Goal: Task Accomplishment & Management: Complete application form

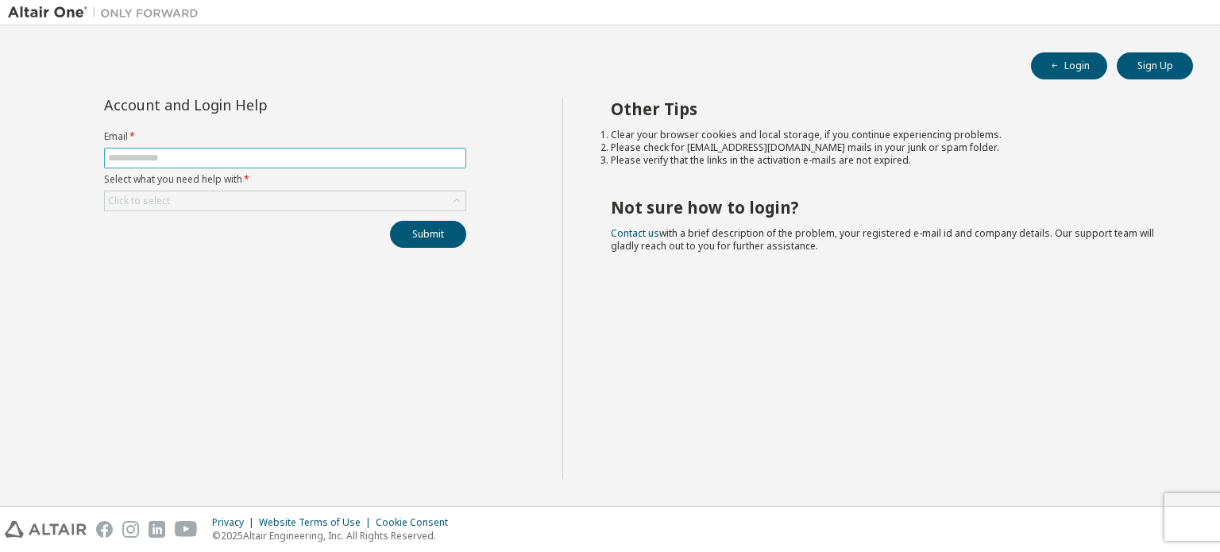
click at [222, 164] on span at bounding box center [285, 158] width 362 height 21
click at [1095, 66] on button "Login" at bounding box center [1069, 65] width 76 height 27
click at [146, 158] on input "text" at bounding box center [285, 158] width 354 height 13
click at [178, 206] on div "Click to select" at bounding box center [285, 200] width 361 height 19
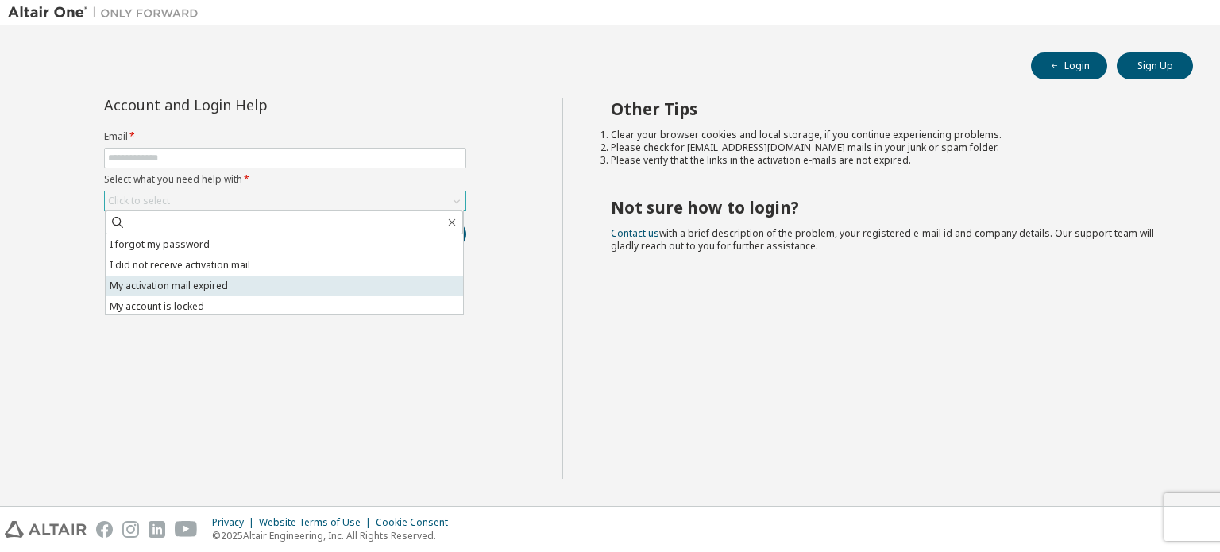
click at [156, 279] on li "My activation mail expired" at bounding box center [284, 286] width 357 height 21
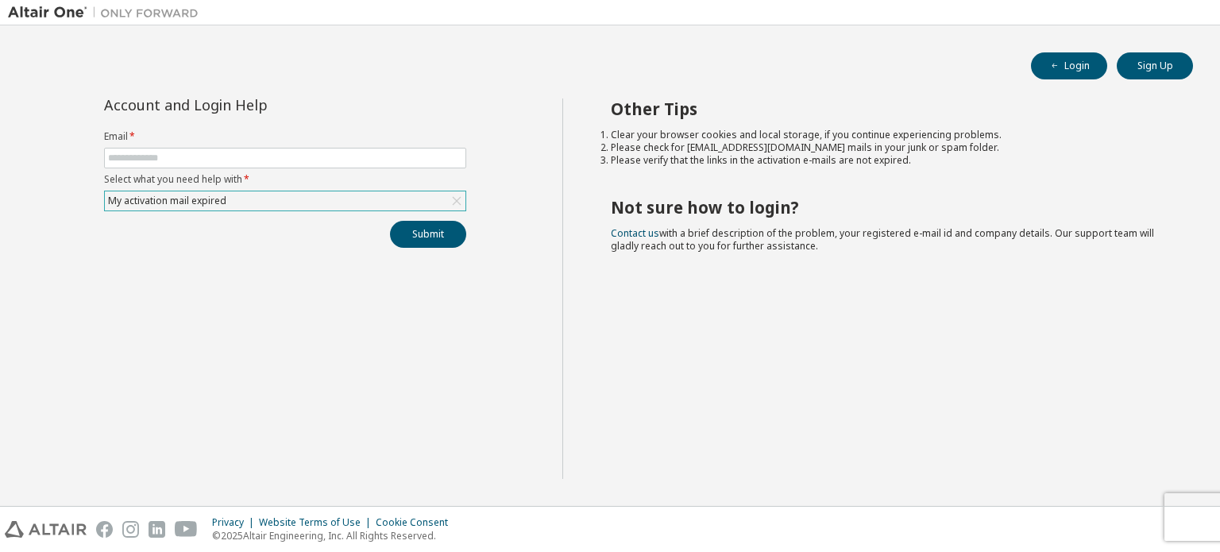
click at [165, 146] on form "Email * Select what you need help with * My activation mail expired" at bounding box center [285, 170] width 362 height 81
click at [164, 165] on span at bounding box center [285, 158] width 362 height 21
click at [167, 153] on input "text" at bounding box center [285, 158] width 354 height 13
type input "**********"
click at [390, 221] on button "Submit" at bounding box center [428, 234] width 76 height 27
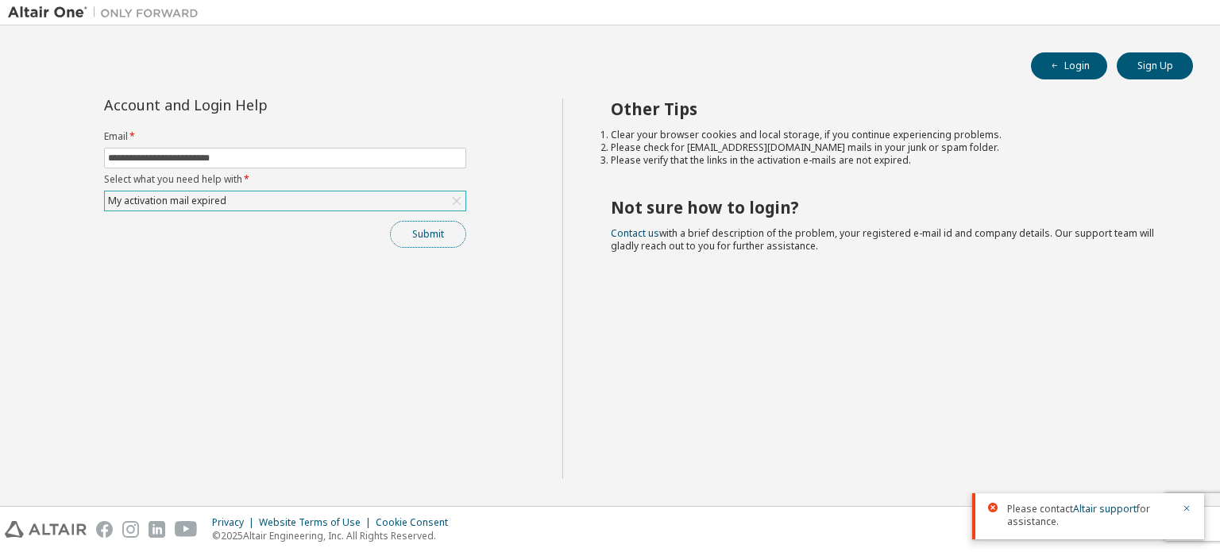
click at [454, 233] on button "Submit" at bounding box center [428, 234] width 76 height 27
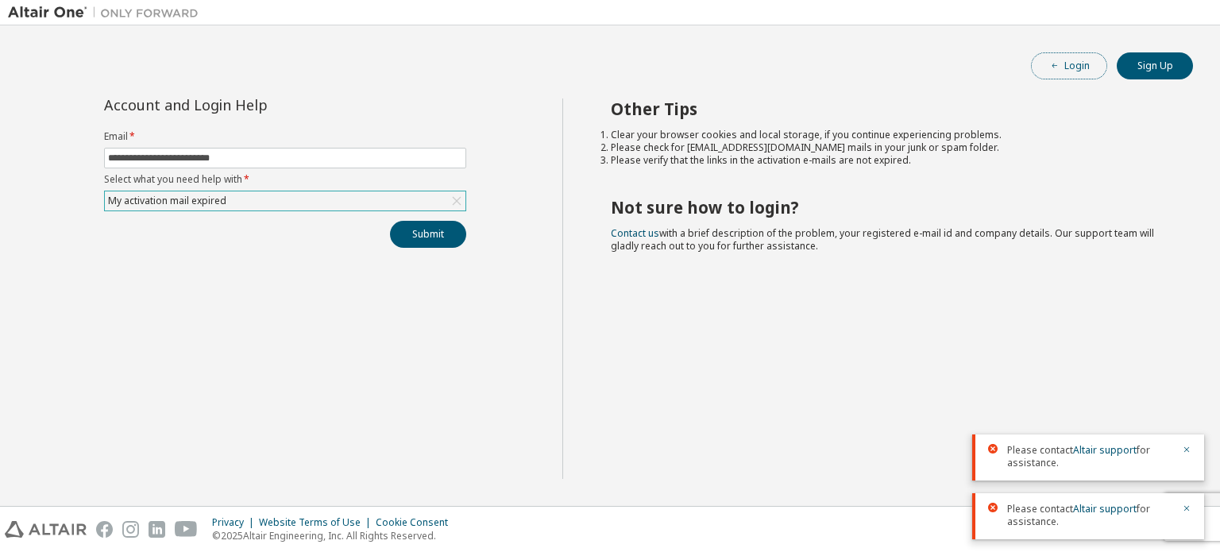
click at [1052, 66] on icon "button" at bounding box center [1055, 66] width 10 height 10
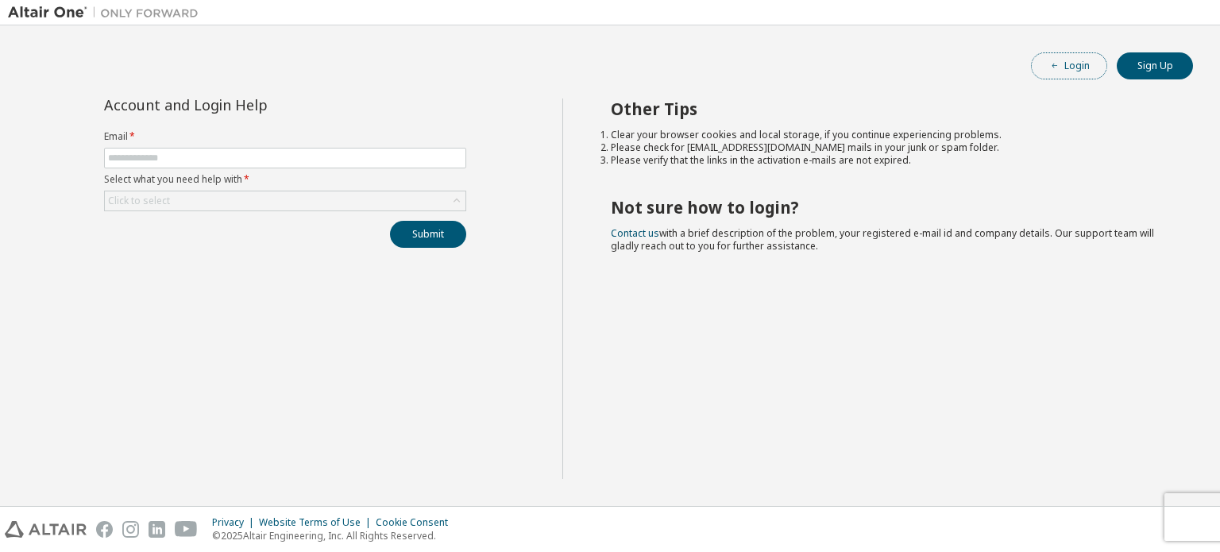
click at [1068, 56] on button "Login" at bounding box center [1069, 65] width 76 height 27
click at [159, 148] on span at bounding box center [285, 158] width 362 height 21
click at [164, 161] on input "text" at bounding box center [285, 158] width 354 height 13
type input "**********"
click at [156, 203] on div "Click to select" at bounding box center [139, 201] width 62 height 13
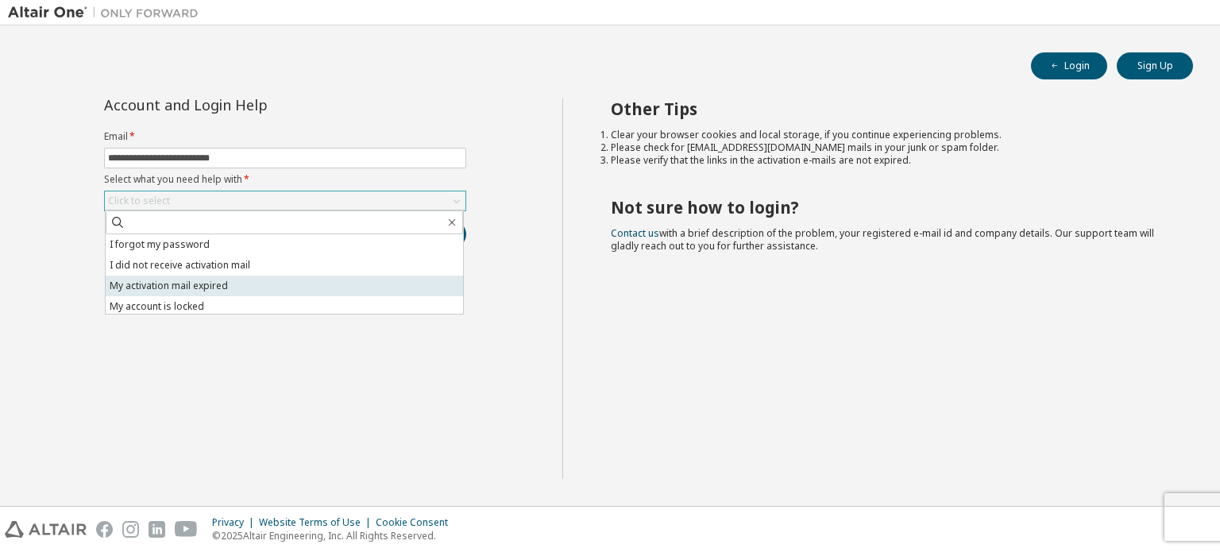
click at [155, 280] on li "My activation mail expired" at bounding box center [284, 286] width 357 height 21
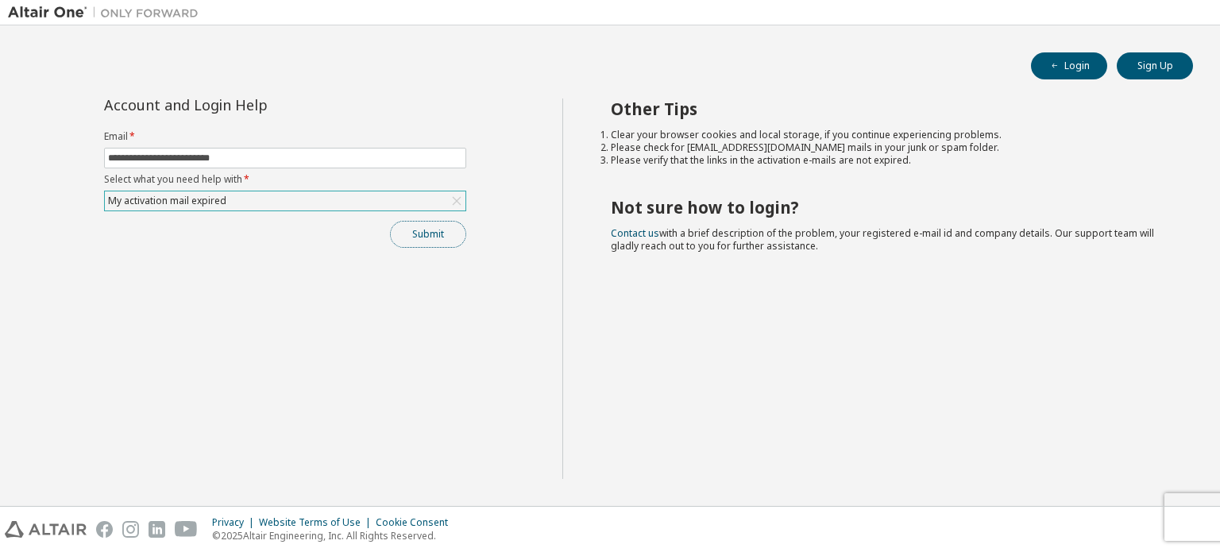
click at [434, 229] on button "Submit" at bounding box center [428, 234] width 76 height 27
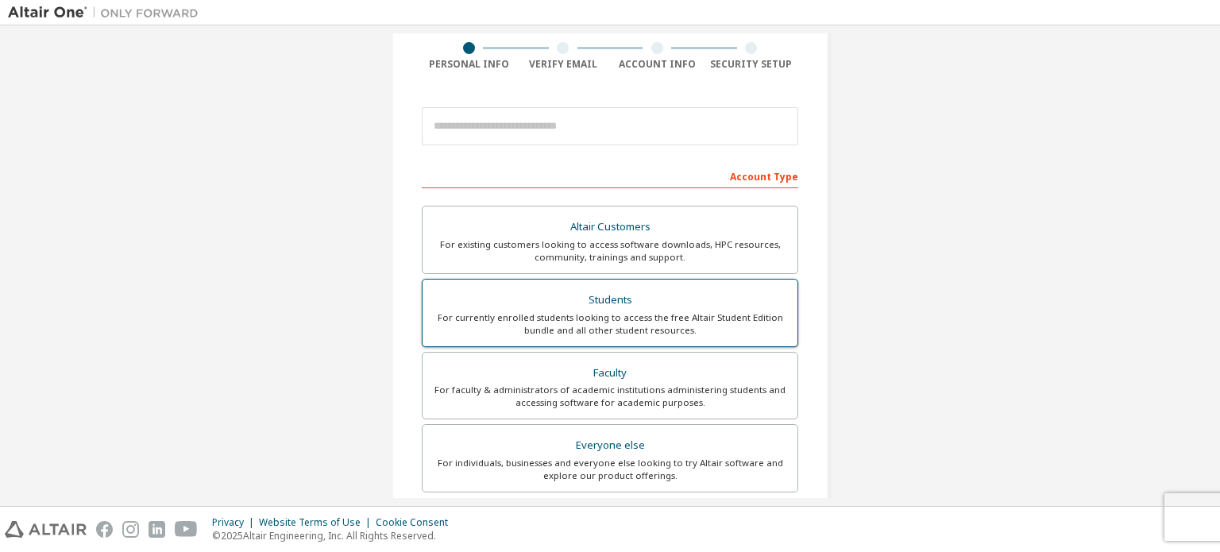
scroll to position [373, 0]
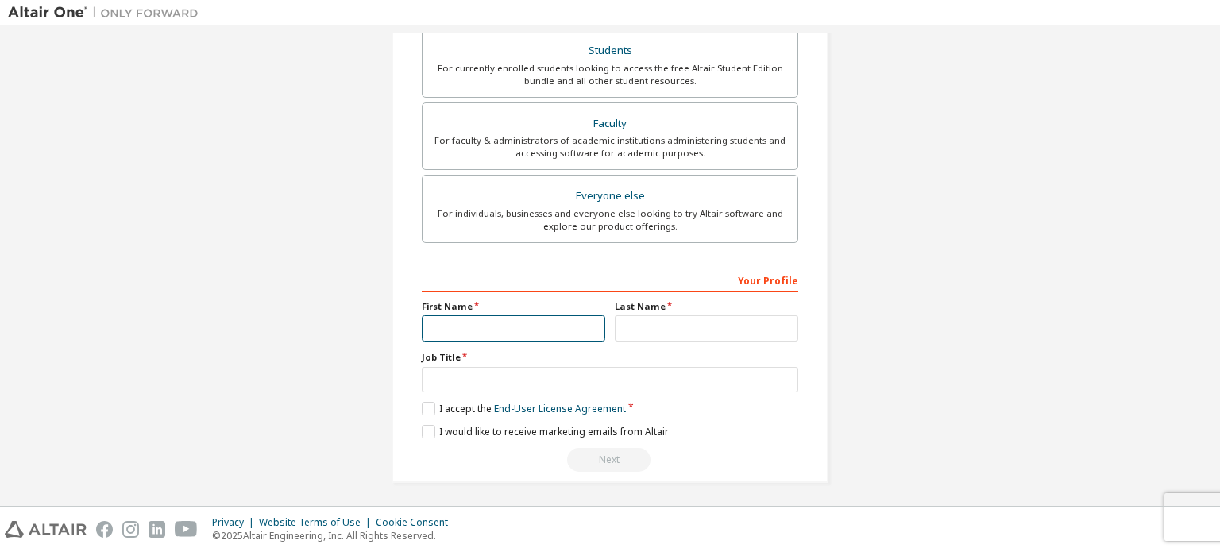
click at [465, 330] on input "text" at bounding box center [514, 328] width 184 height 26
click at [438, 403] on label "I accept the End-User License Agreement" at bounding box center [524, 409] width 204 height 14
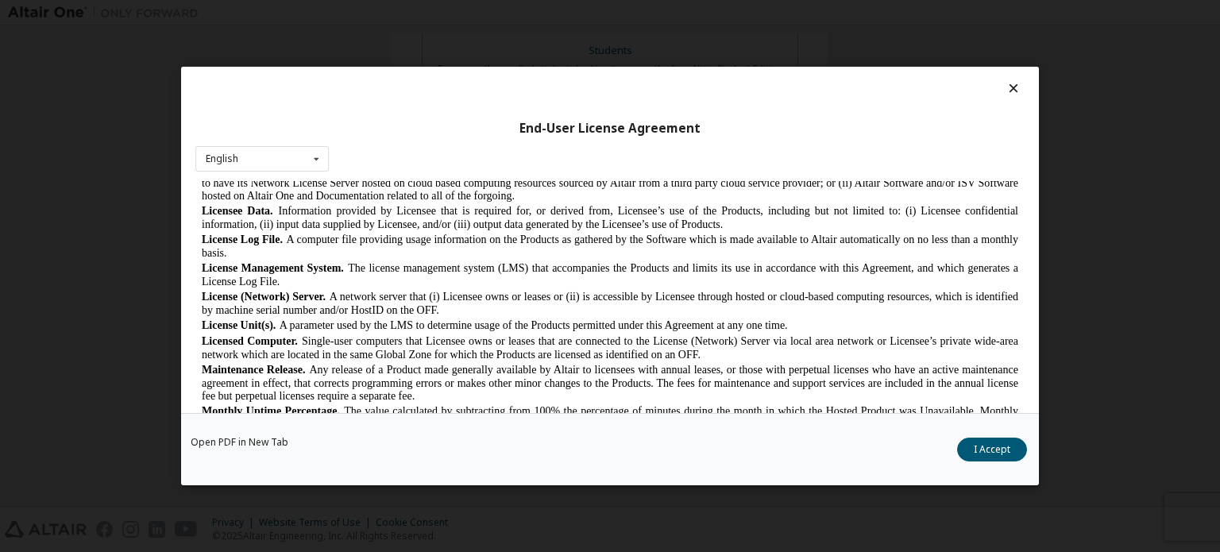
scroll to position [556, 0]
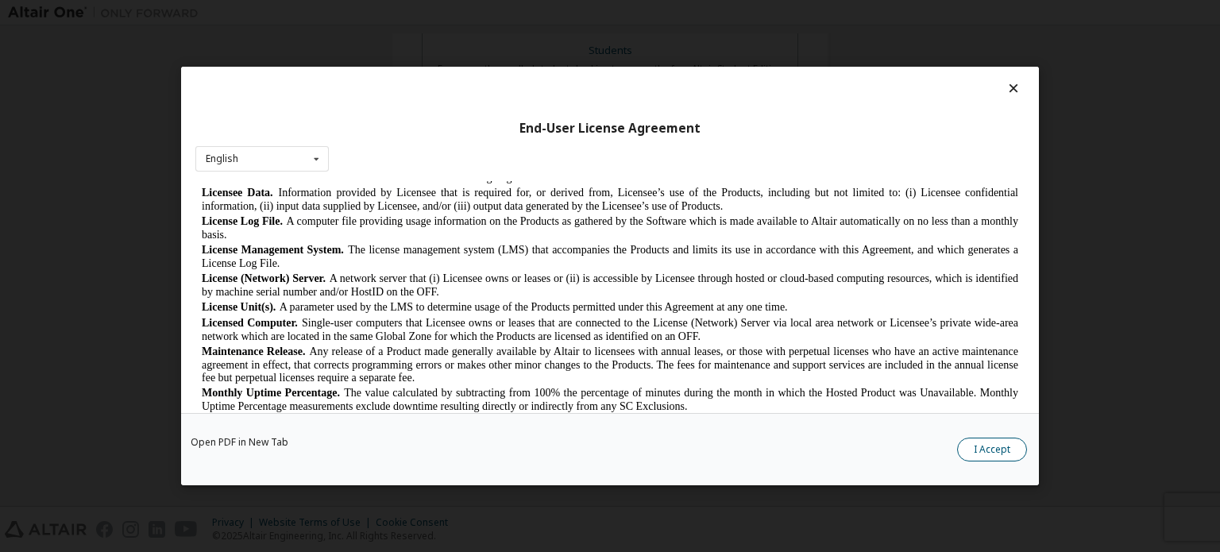
click at [978, 449] on button "I Accept" at bounding box center [992, 450] width 70 height 24
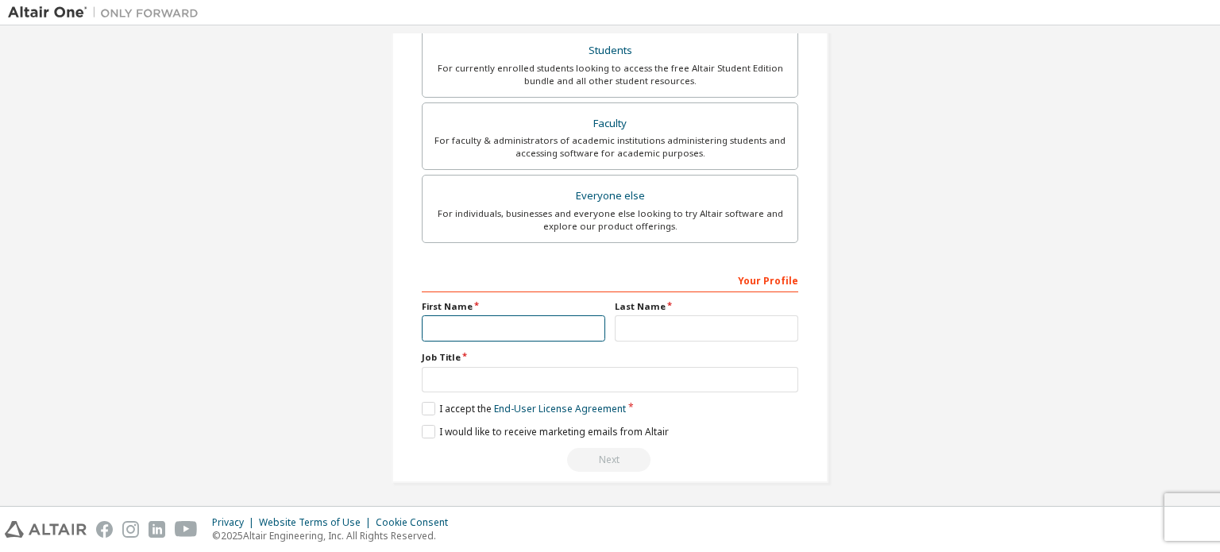
click at [519, 326] on input "text" at bounding box center [514, 328] width 184 height 26
type input "******"
click at [640, 307] on label "Last Name" at bounding box center [707, 306] width 184 height 13
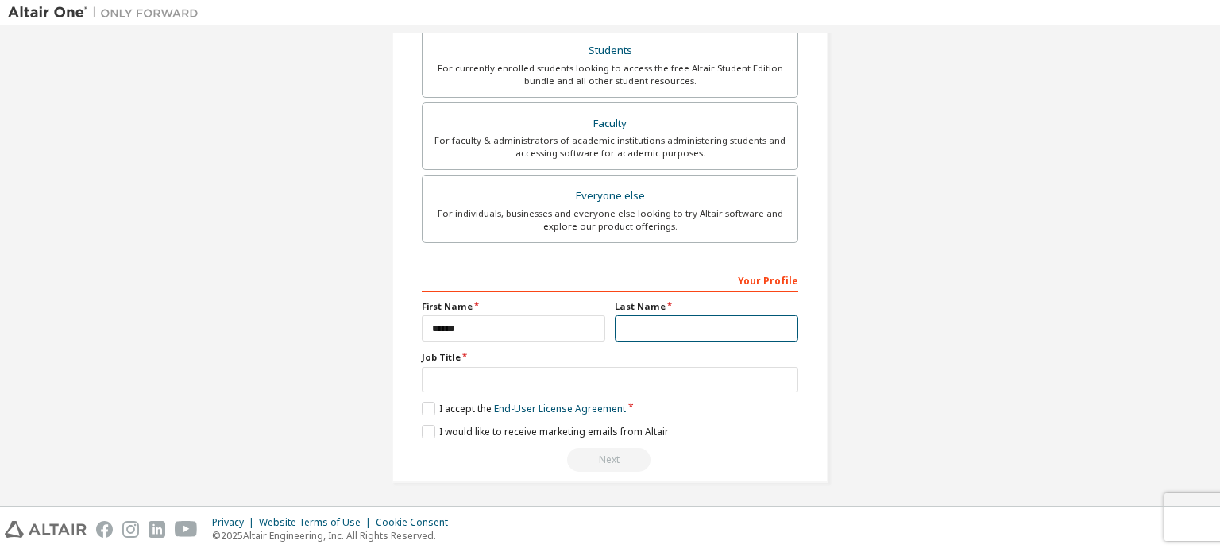
click at [636, 327] on input "text" at bounding box center [707, 328] width 184 height 26
type input "*"
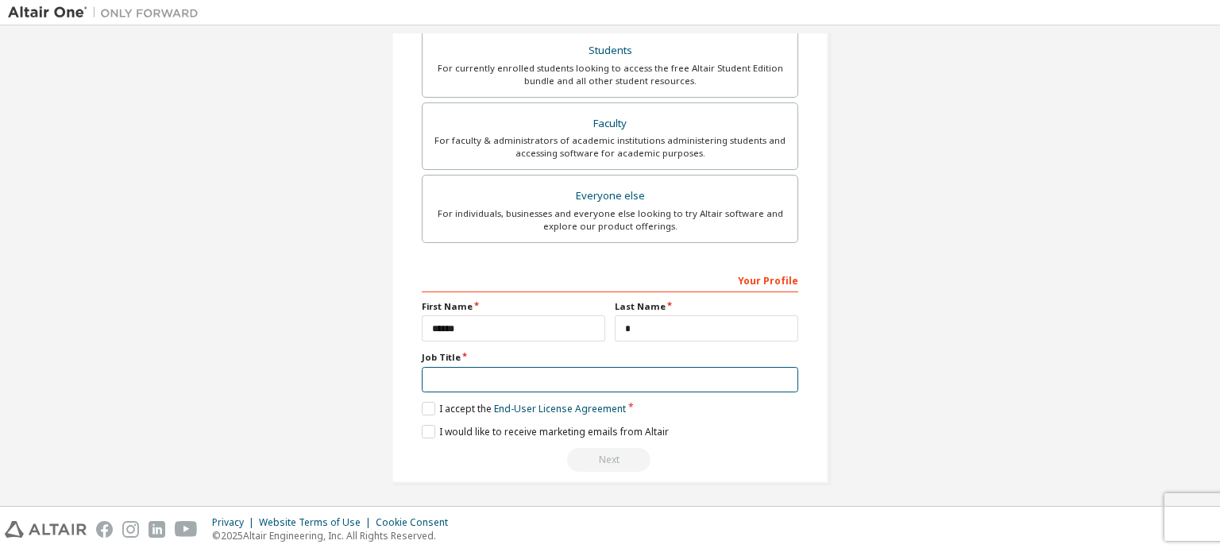
click at [570, 381] on input "text" at bounding box center [610, 380] width 377 height 26
type input "*******"
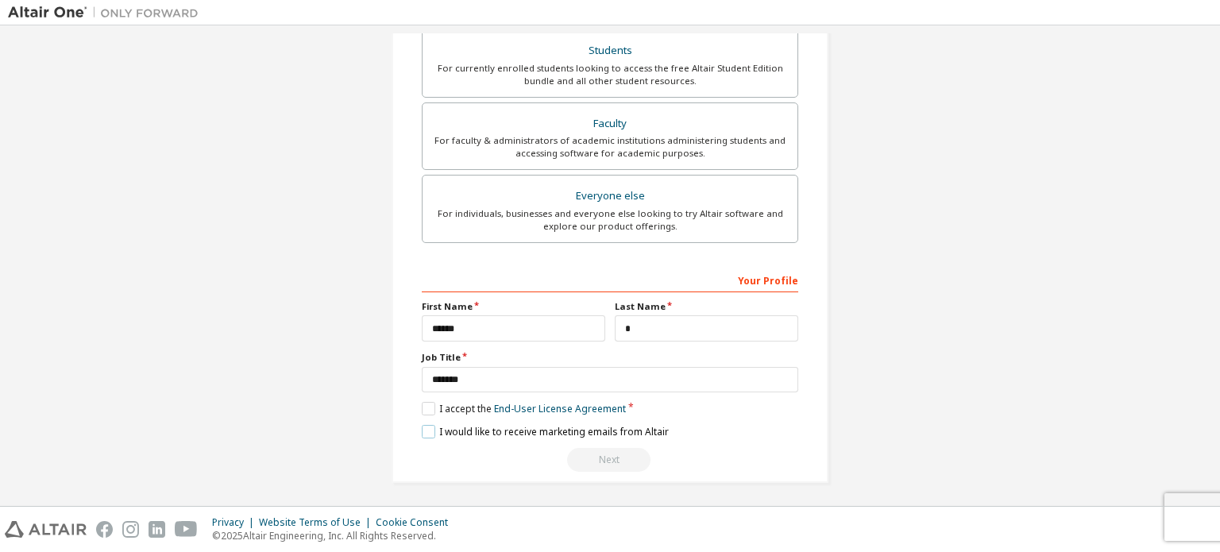
click at [422, 425] on label "I would like to receive marketing emails from Altair" at bounding box center [545, 432] width 247 height 14
click at [645, 328] on input "*" at bounding box center [707, 328] width 184 height 26
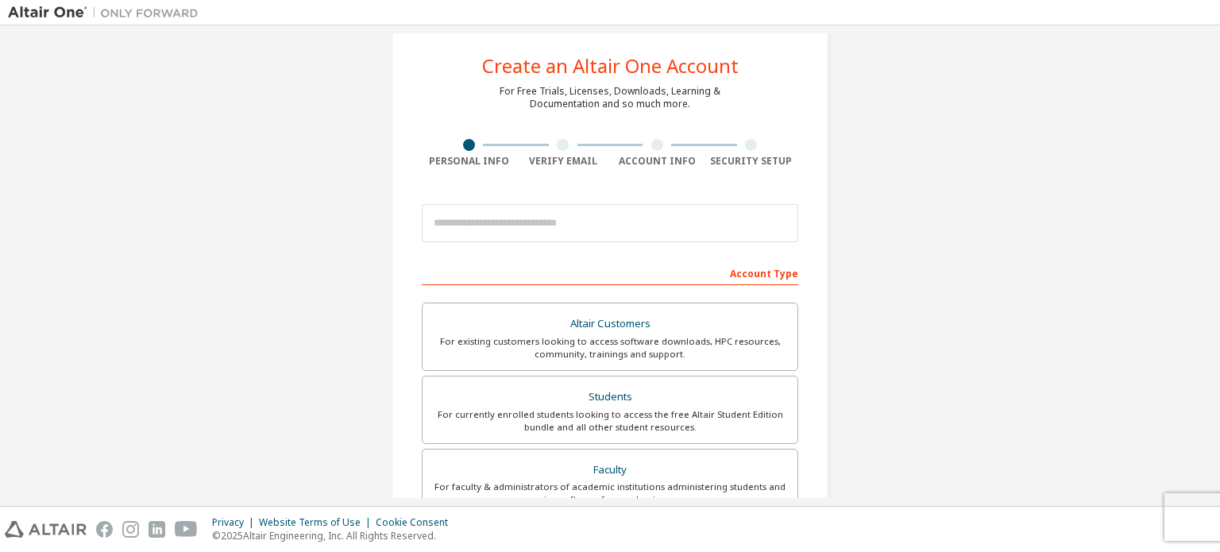
scroll to position [0, 0]
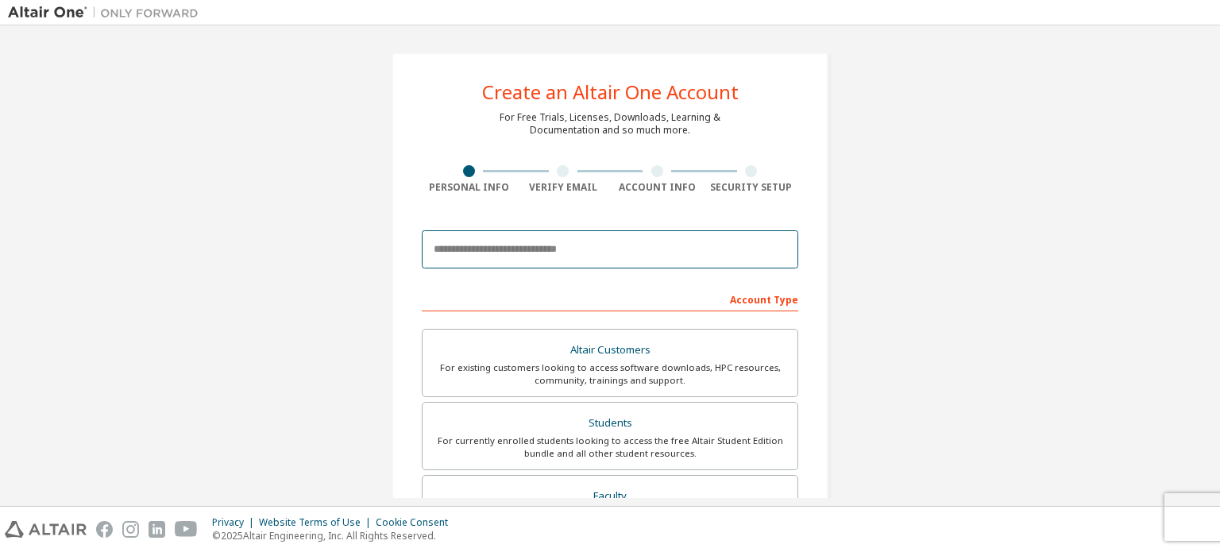
click at [547, 253] on input "email" at bounding box center [610, 249] width 377 height 38
type input "**********"
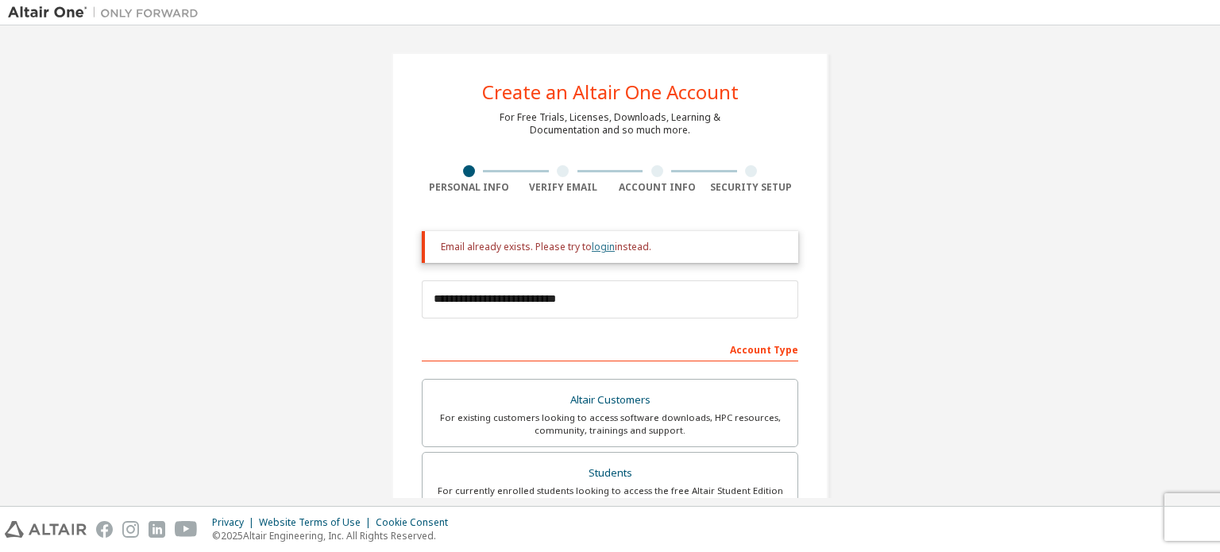
click at [593, 244] on link "login" at bounding box center [603, 247] width 23 height 14
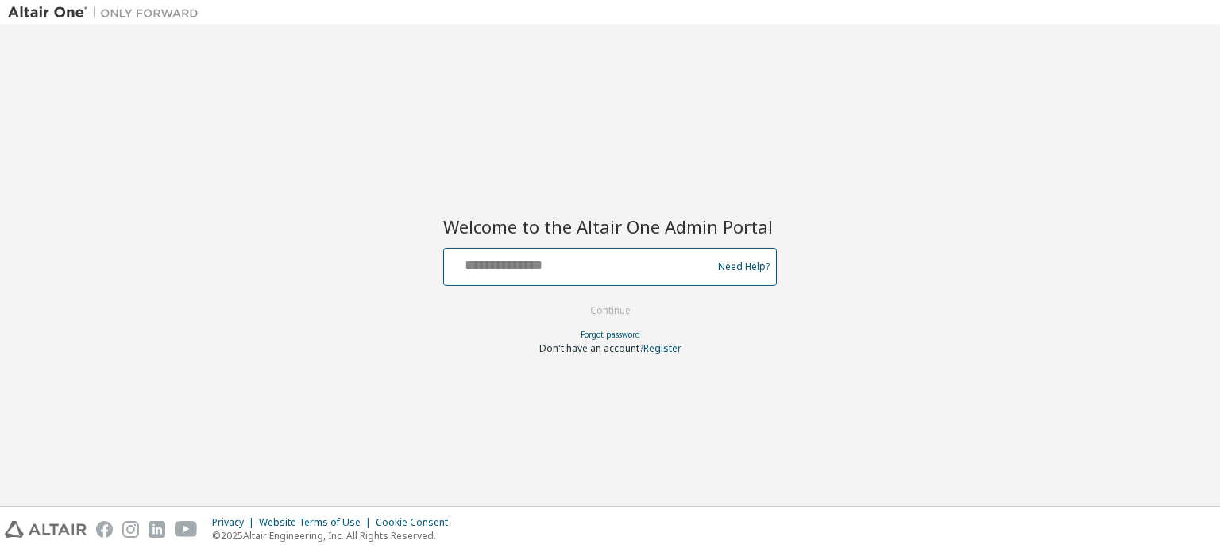
click at [607, 269] on input "text" at bounding box center [580, 263] width 260 height 23
click at [615, 337] on link "Forgot password" at bounding box center [611, 334] width 60 height 11
click at [624, 334] on link "Forgot password" at bounding box center [611, 334] width 60 height 11
click at [604, 275] on div at bounding box center [580, 267] width 260 height 30
click at [562, 252] on input "text" at bounding box center [580, 263] width 260 height 23
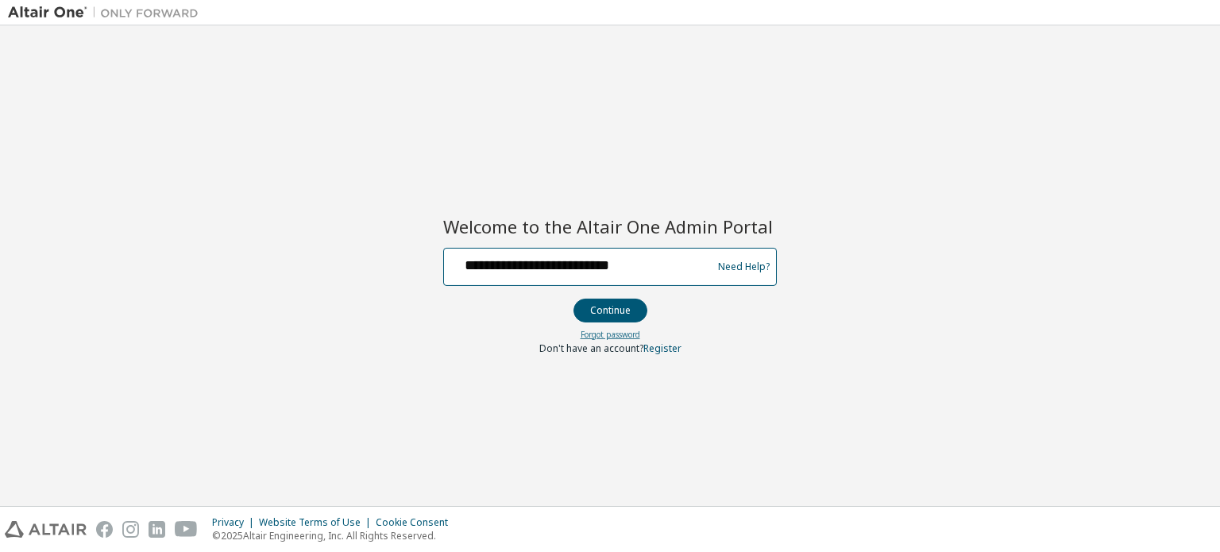
type input "**********"
click at [620, 335] on link "Forgot password" at bounding box center [611, 334] width 60 height 11
click at [619, 329] on link "Forgot password" at bounding box center [611, 334] width 60 height 11
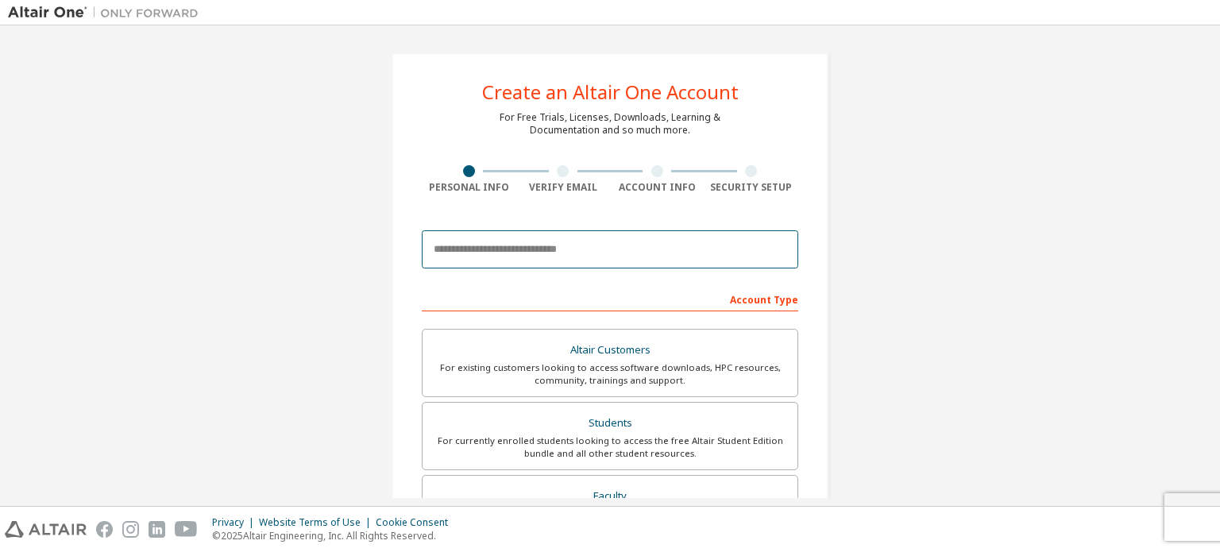
click at [538, 245] on input "email" at bounding box center [610, 249] width 377 height 38
drag, startPoint x: 524, startPoint y: 82, endPoint x: 522, endPoint y: 119, distance: 37.4
click at [524, 83] on div "Create an Altair One Account" at bounding box center [610, 92] width 257 height 19
click at [512, 243] on input "*********" at bounding box center [610, 249] width 377 height 38
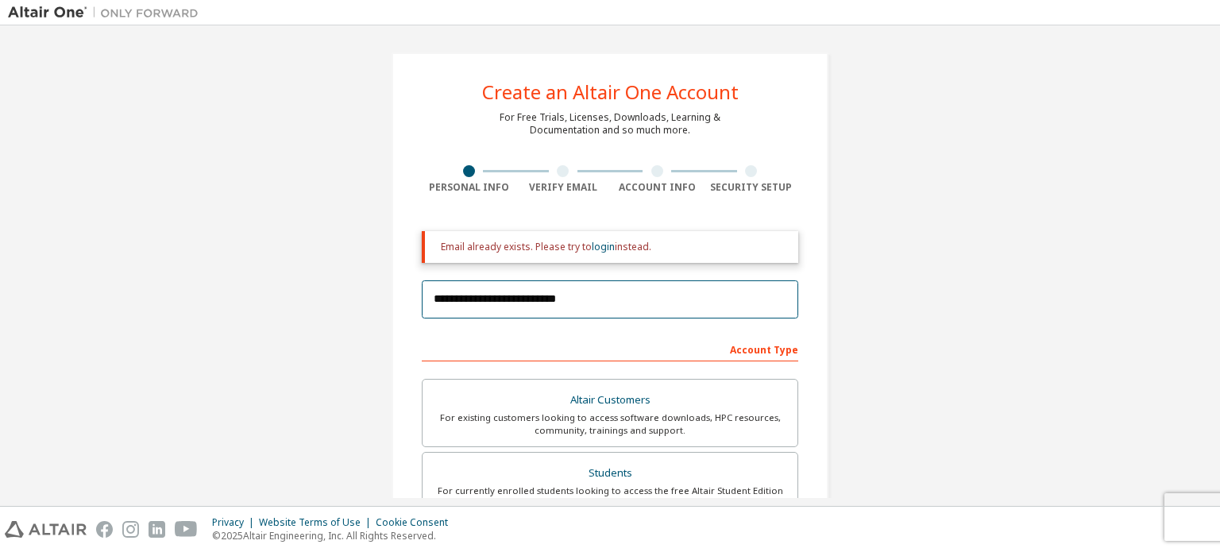
click at [505, 301] on input "**********" at bounding box center [610, 299] width 377 height 38
type input "**********"
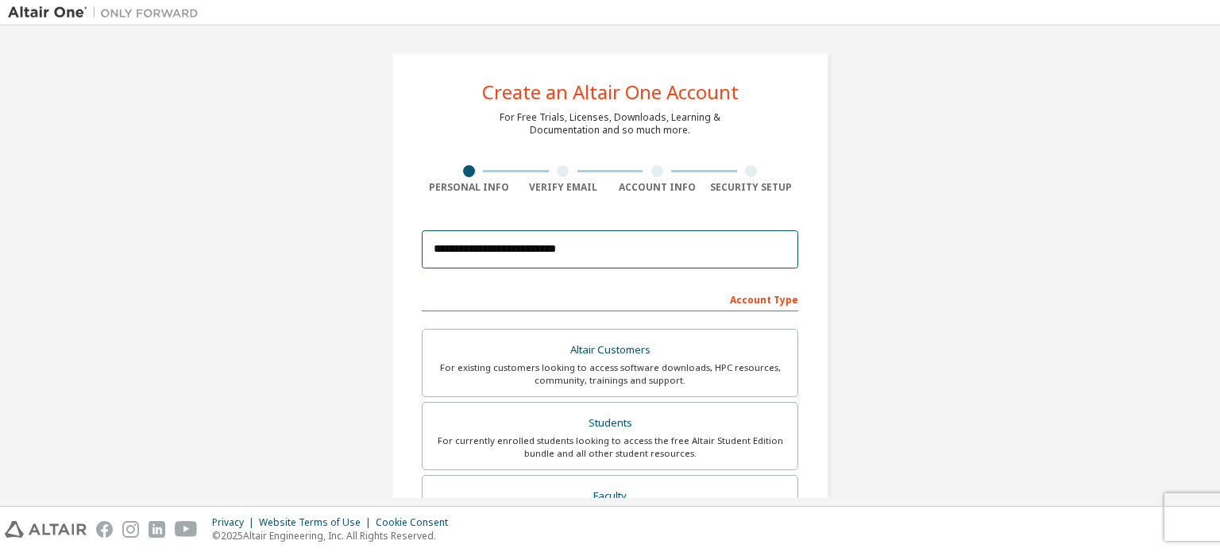
scroll to position [373, 0]
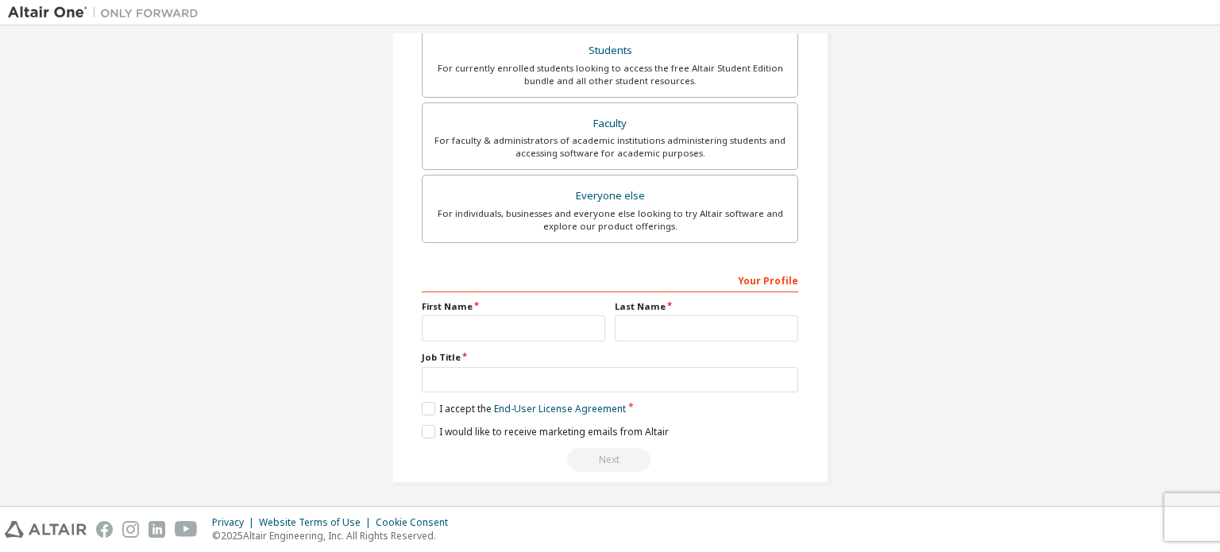
click at [486, 343] on div "Your Profile First Name Last Name Job Title Please provide State/Province to he…" at bounding box center [610, 370] width 377 height 206
click at [496, 319] on input "text" at bounding box center [514, 328] width 184 height 26
type input "******"
click at [750, 318] on input "text" at bounding box center [707, 328] width 184 height 26
type input "*"
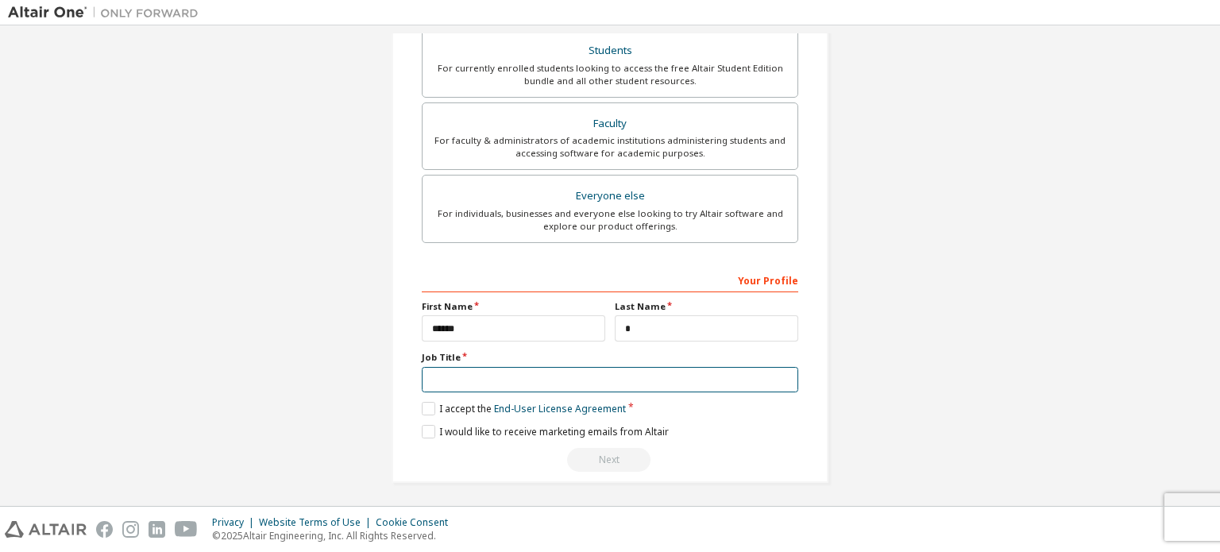
click at [540, 371] on input "text" at bounding box center [610, 380] width 377 height 26
type input "*******"
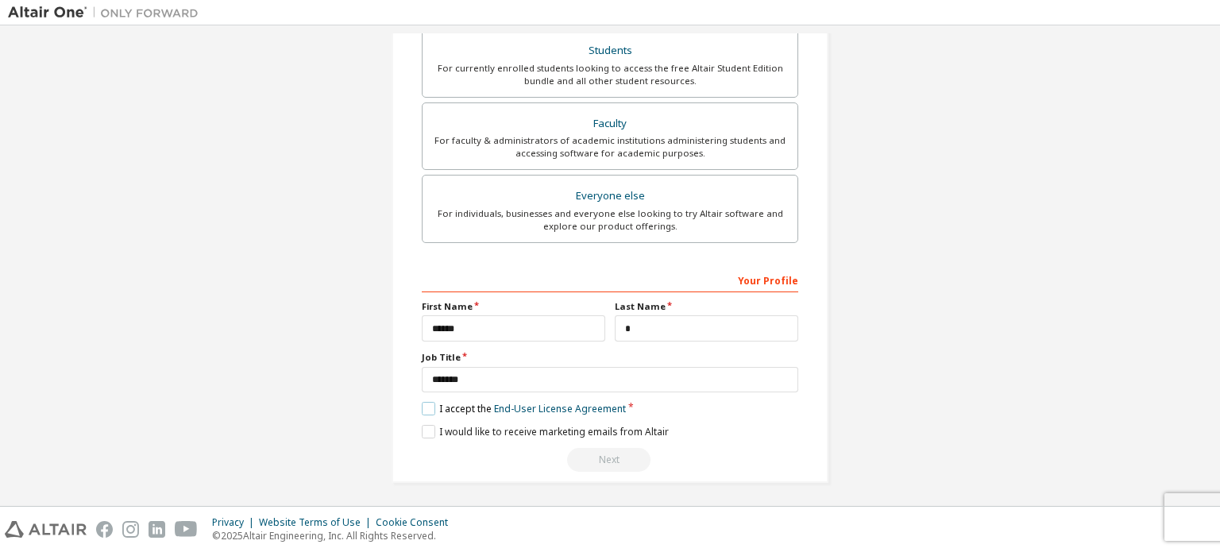
click at [422, 402] on label "I accept the End-User License Agreement" at bounding box center [524, 409] width 204 height 14
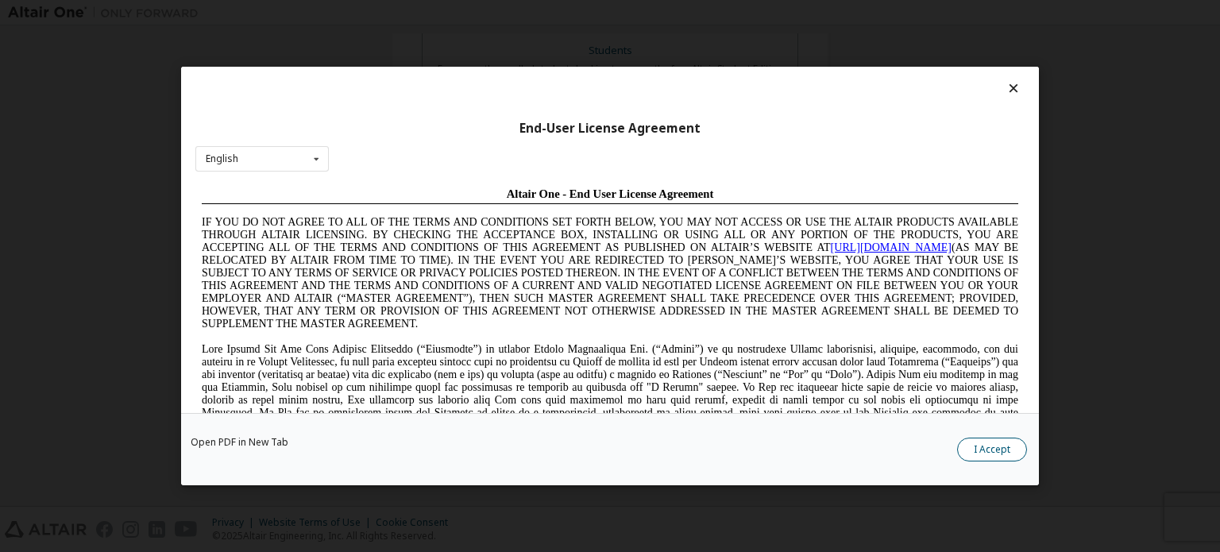
scroll to position [0, 0]
click at [990, 456] on button "I Accept" at bounding box center [992, 450] width 70 height 24
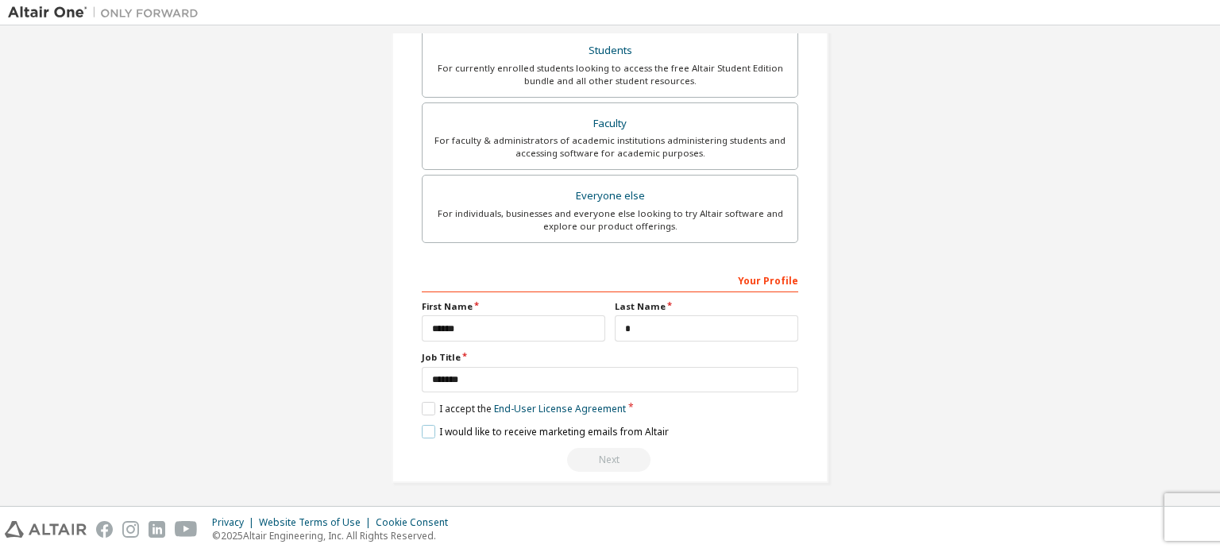
click at [427, 429] on label "I would like to receive marketing emails from Altair" at bounding box center [545, 432] width 247 height 14
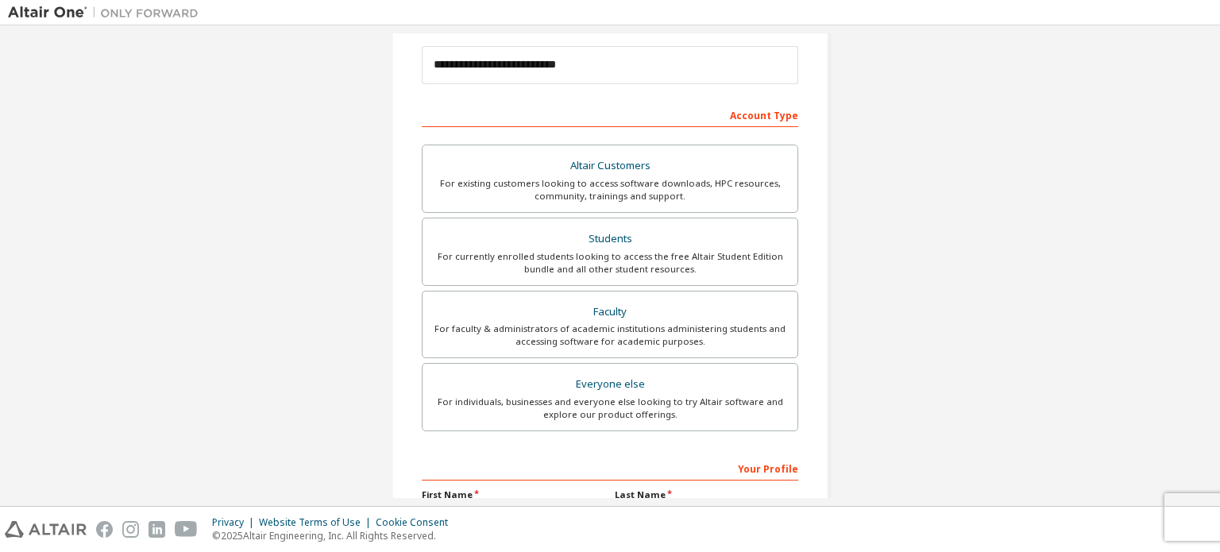
scroll to position [134, 0]
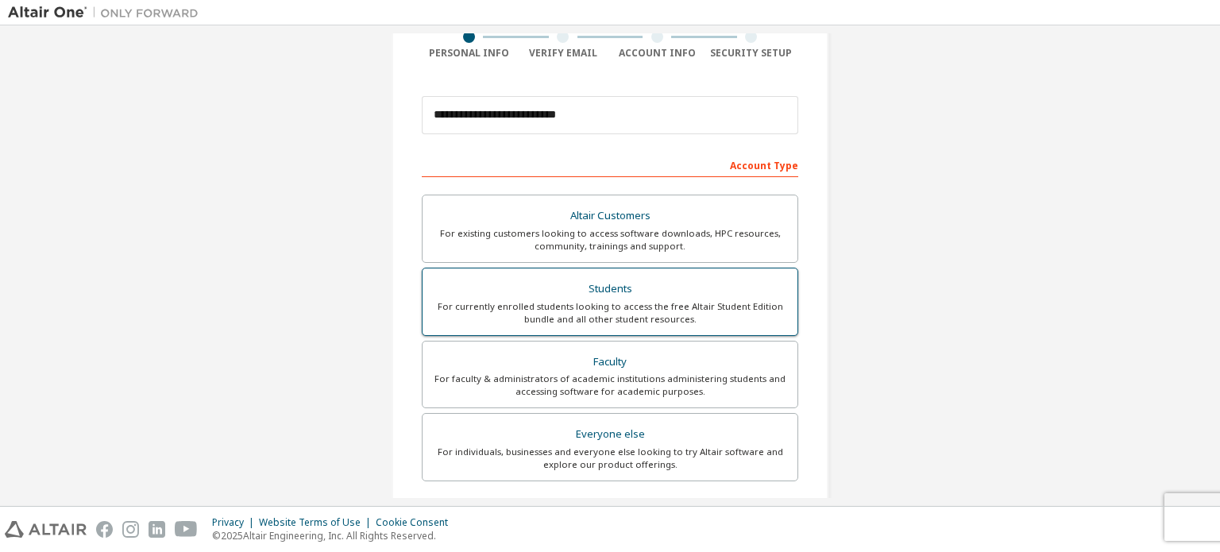
click at [609, 293] on div "Students" at bounding box center [610, 289] width 356 height 22
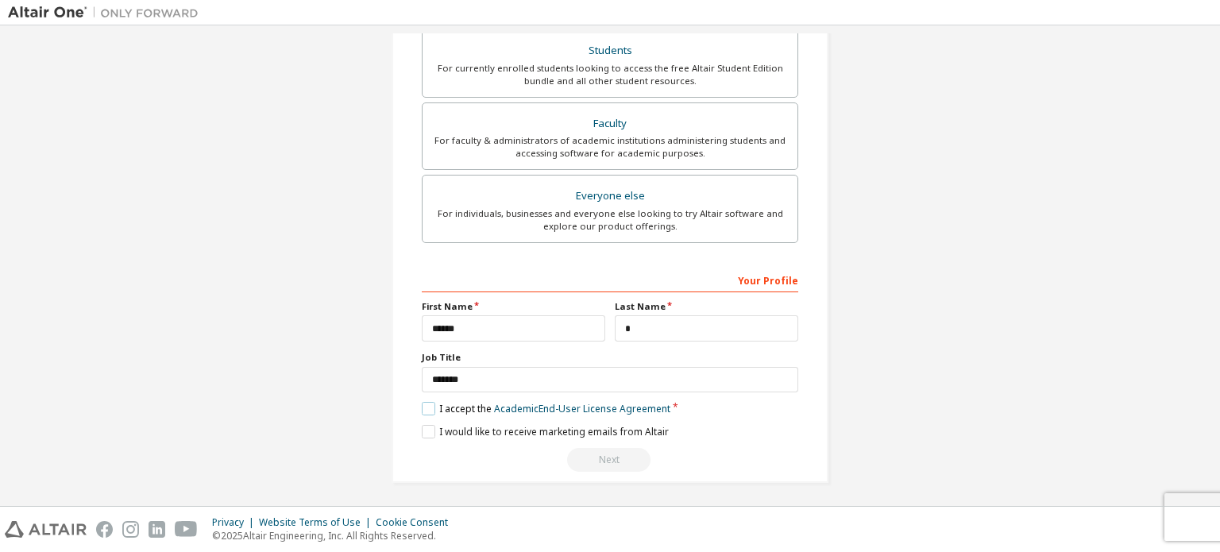
click at [428, 406] on label "I accept the Academic End-User License Agreement" at bounding box center [546, 409] width 249 height 14
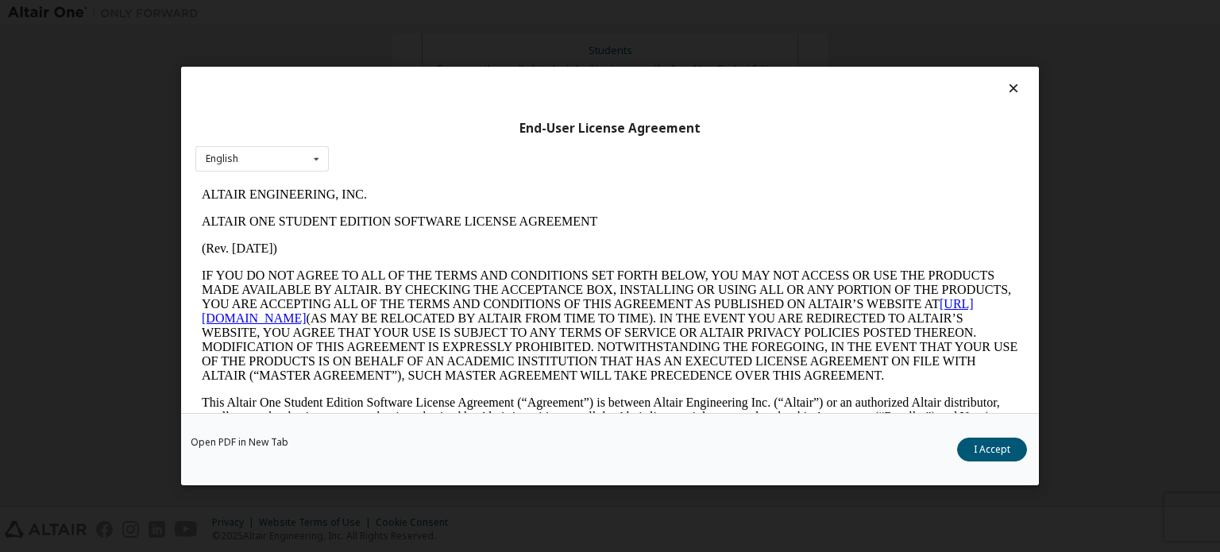
scroll to position [0, 0]
click at [975, 454] on button "I Accept" at bounding box center [992, 450] width 70 height 24
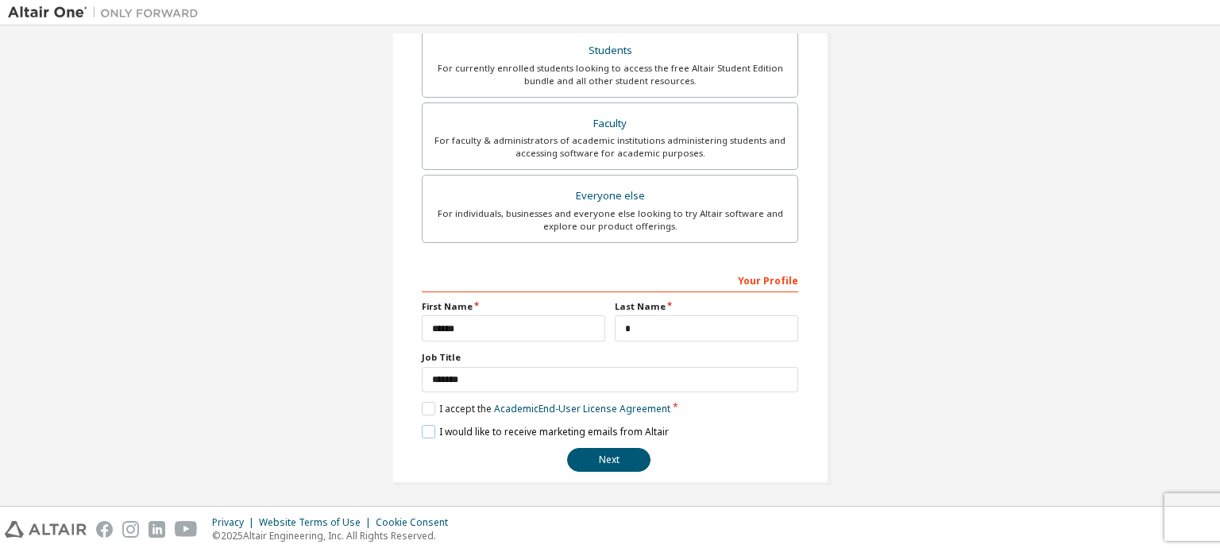
click at [422, 427] on label "I would like to receive marketing emails from Altair" at bounding box center [545, 432] width 247 height 14
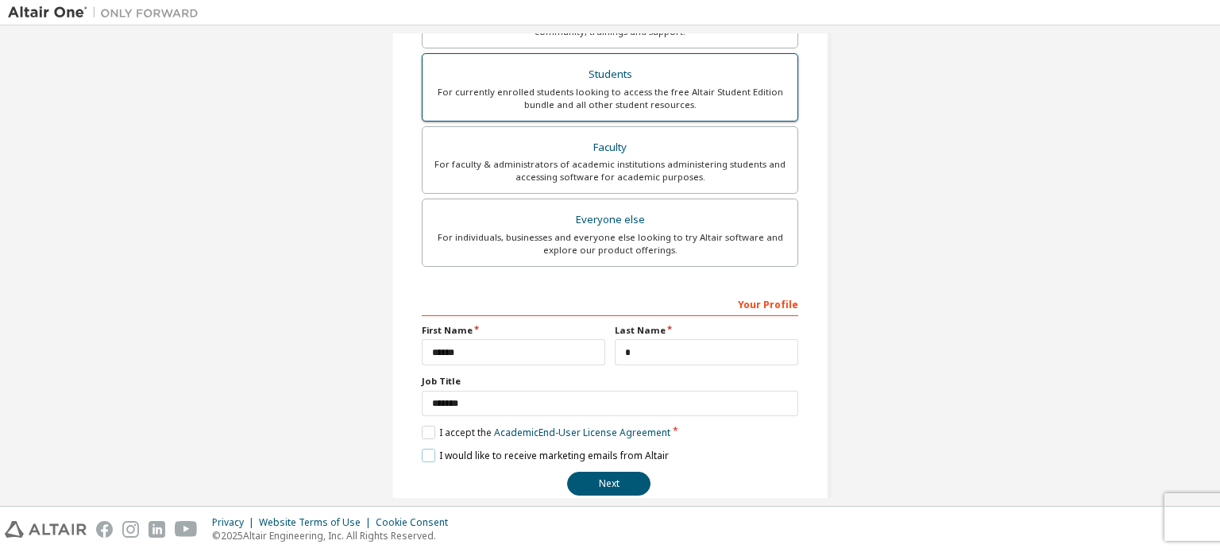
scroll to position [373, 0]
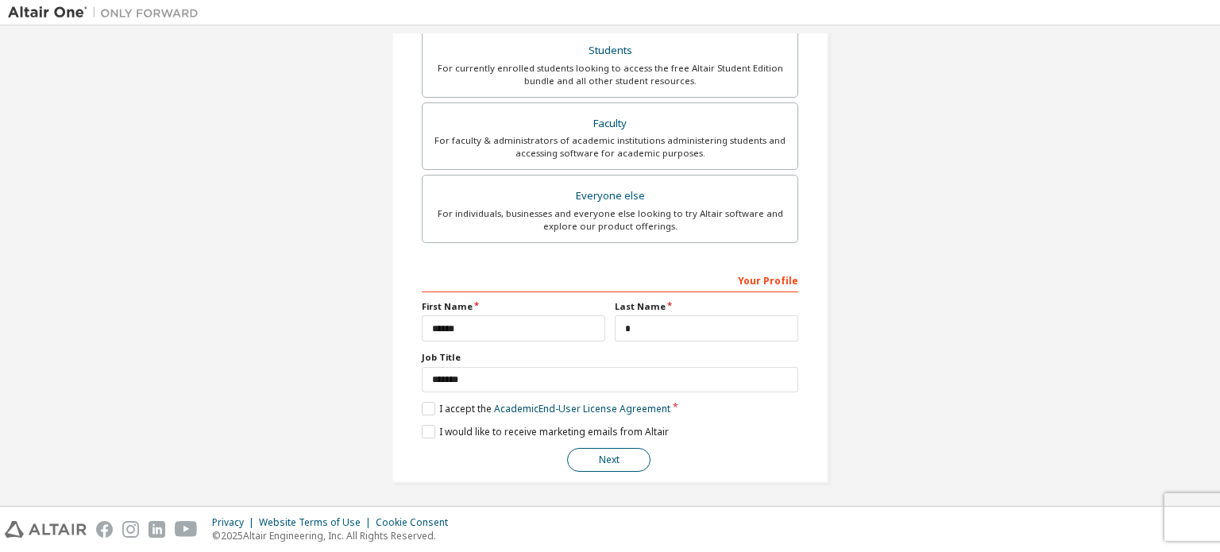
click at [601, 458] on button "Next" at bounding box center [608, 460] width 83 height 24
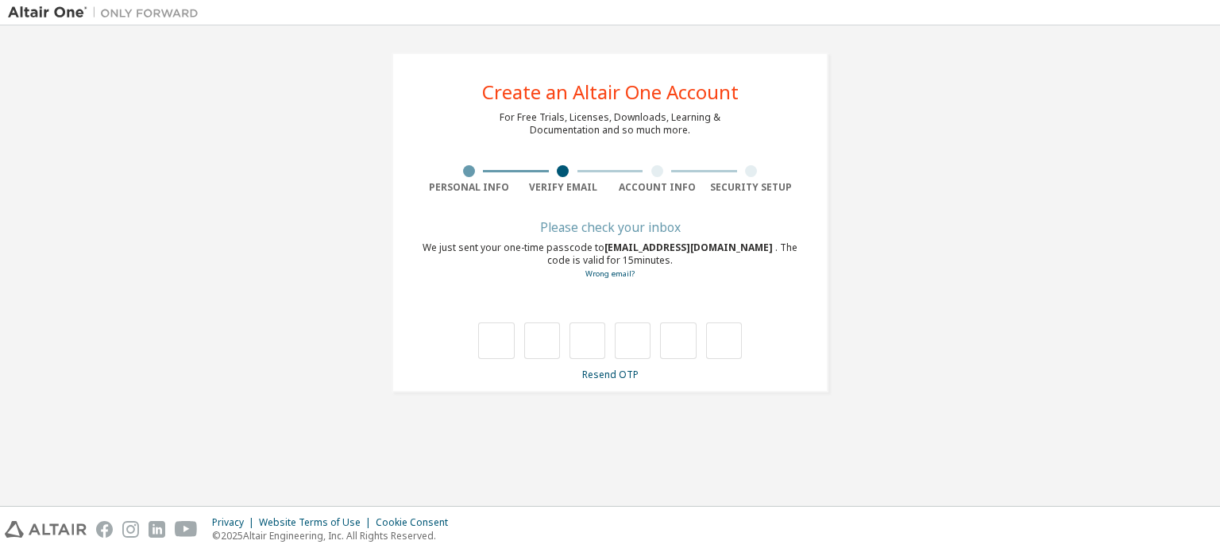
type input "*"
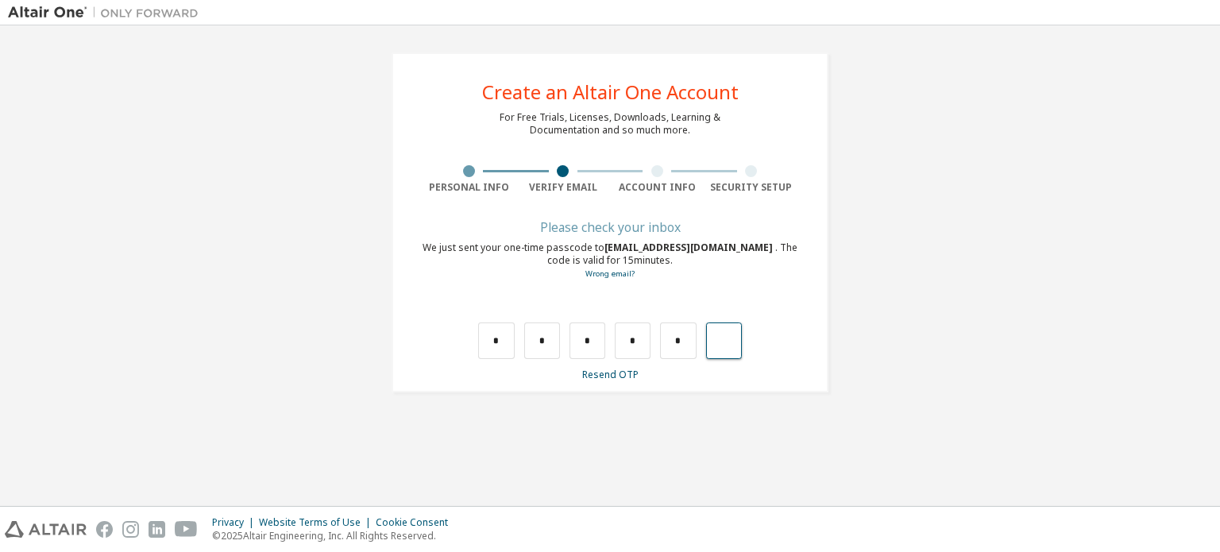
type input "*"
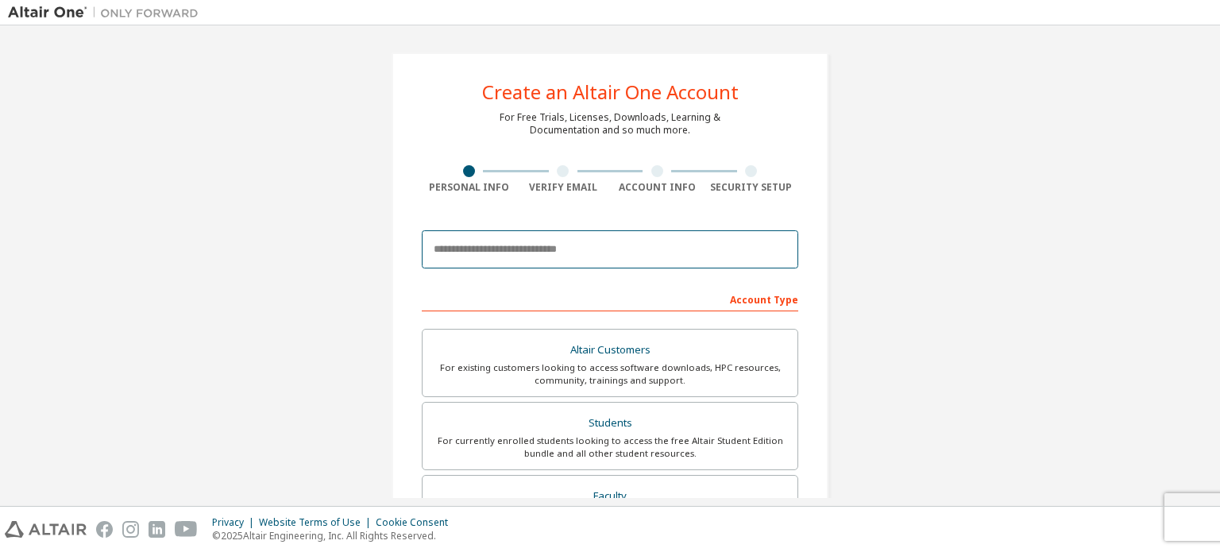
click at [557, 259] on input "email" at bounding box center [610, 249] width 377 height 38
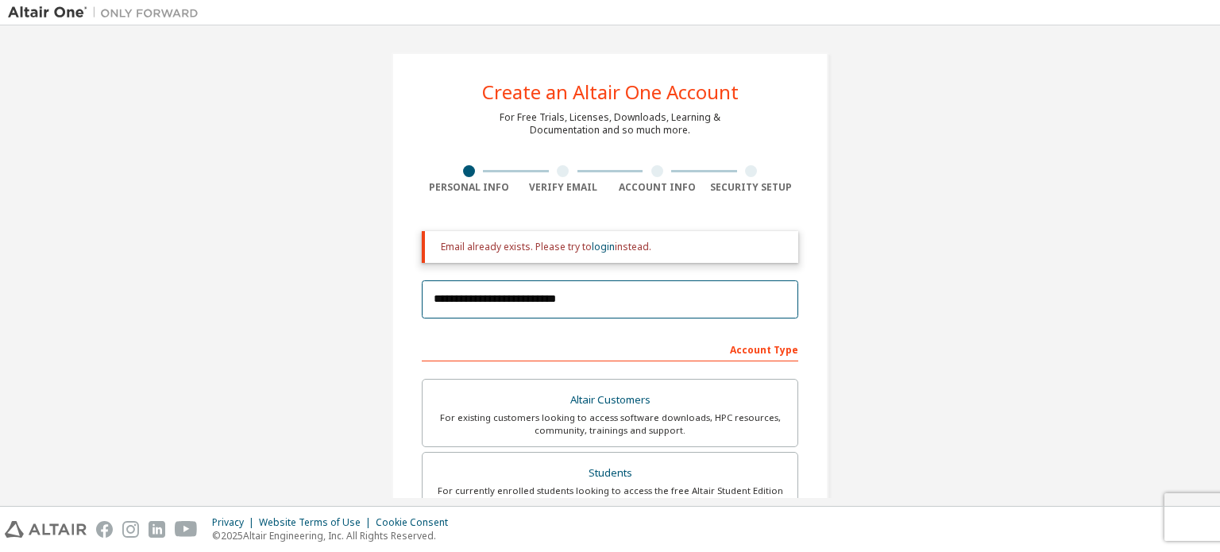
type input "**********"
